Goal: Understand process/instructions: Learn about a topic

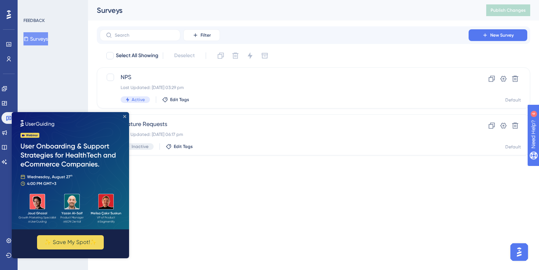
click at [125, 117] on icon "Close Preview" at bounding box center [124, 116] width 3 height 3
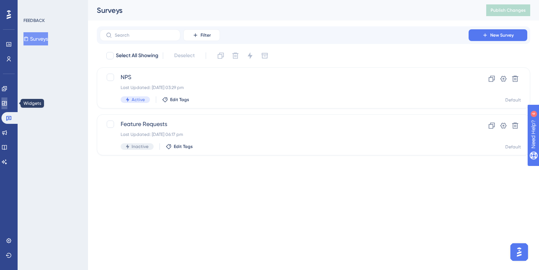
click at [7, 106] on link at bounding box center [4, 103] width 6 height 12
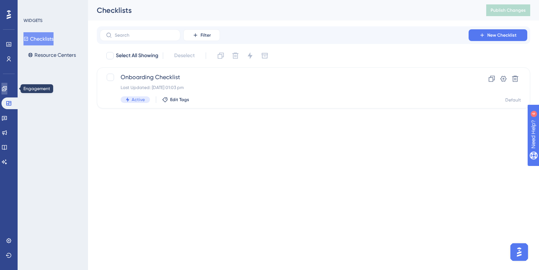
click at [4, 91] on link at bounding box center [4, 89] width 6 height 12
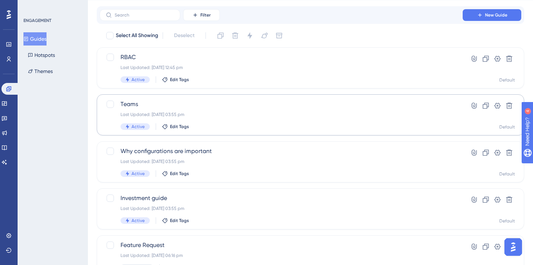
scroll to position [21, 0]
click at [221, 106] on span "Teams" at bounding box center [281, 103] width 321 height 9
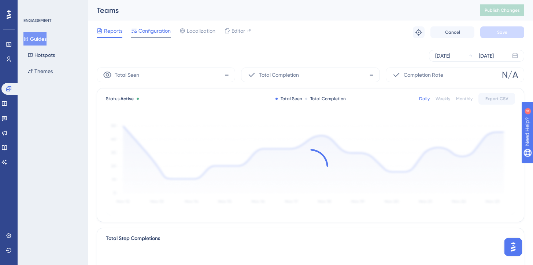
click at [155, 34] on span "Configuration" at bounding box center [155, 30] width 32 height 9
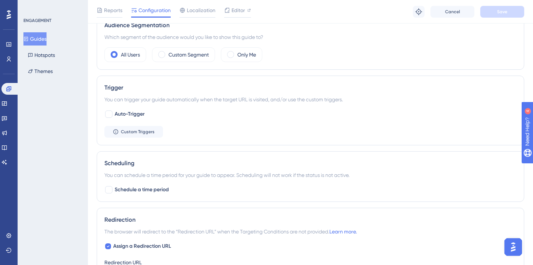
scroll to position [274, 0]
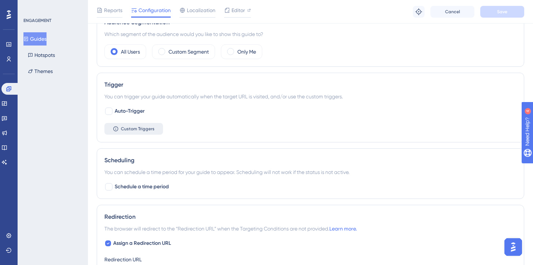
click at [150, 134] on button "Custom Triggers" at bounding box center [133, 129] width 59 height 12
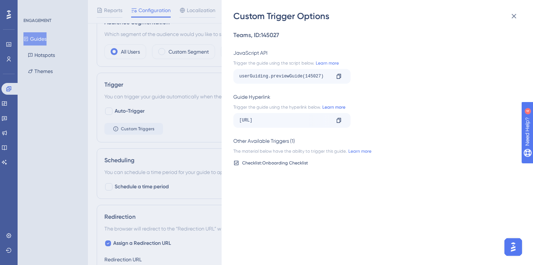
click at [333, 107] on link "Learn more" at bounding box center [333, 107] width 25 height 6
click at [341, 120] on icon at bounding box center [339, 120] width 4 height 5
click at [510, 12] on icon at bounding box center [514, 16] width 9 height 9
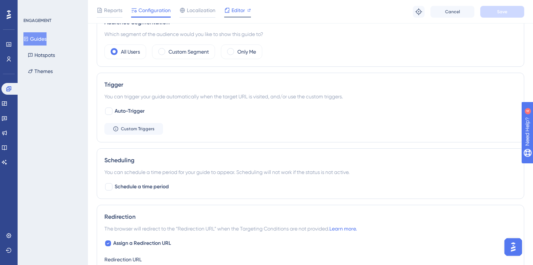
click at [236, 10] on span "Editor" at bounding box center [239, 10] width 14 height 9
